Goal: Use online tool/utility: Utilize a website feature to perform a specific function

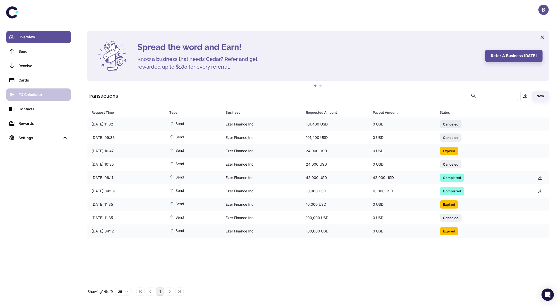
click at [30, 95] on div "FX Calculator" at bounding box center [43, 95] width 49 height 6
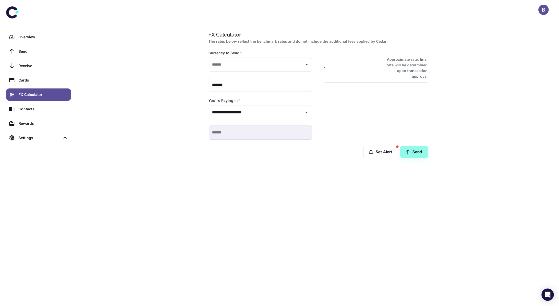
type input "**********"
